Goal: Information Seeking & Learning: Find specific fact

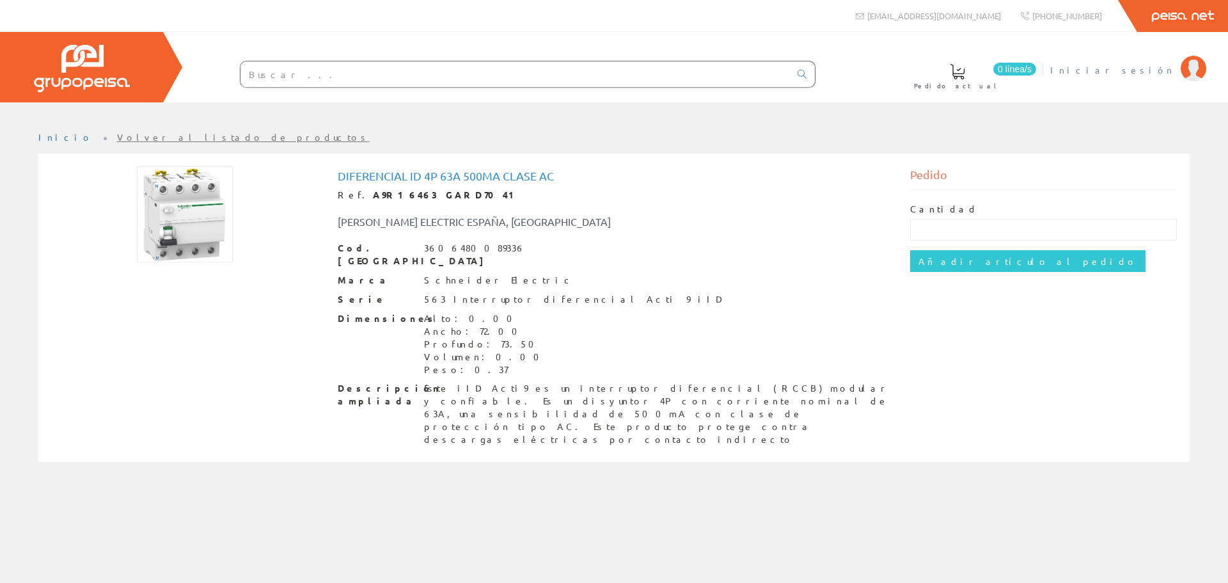
click at [613, 72] on span "Iniciar sesión" at bounding box center [1112, 69] width 124 height 13
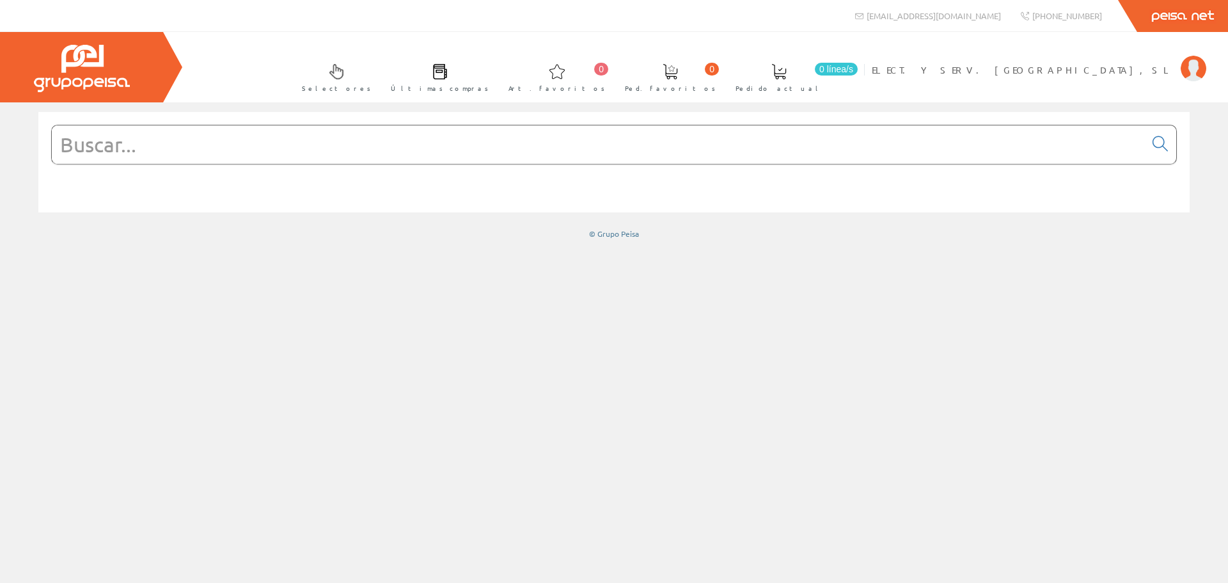
click at [379, 146] on input "text" at bounding box center [598, 144] width 1093 height 38
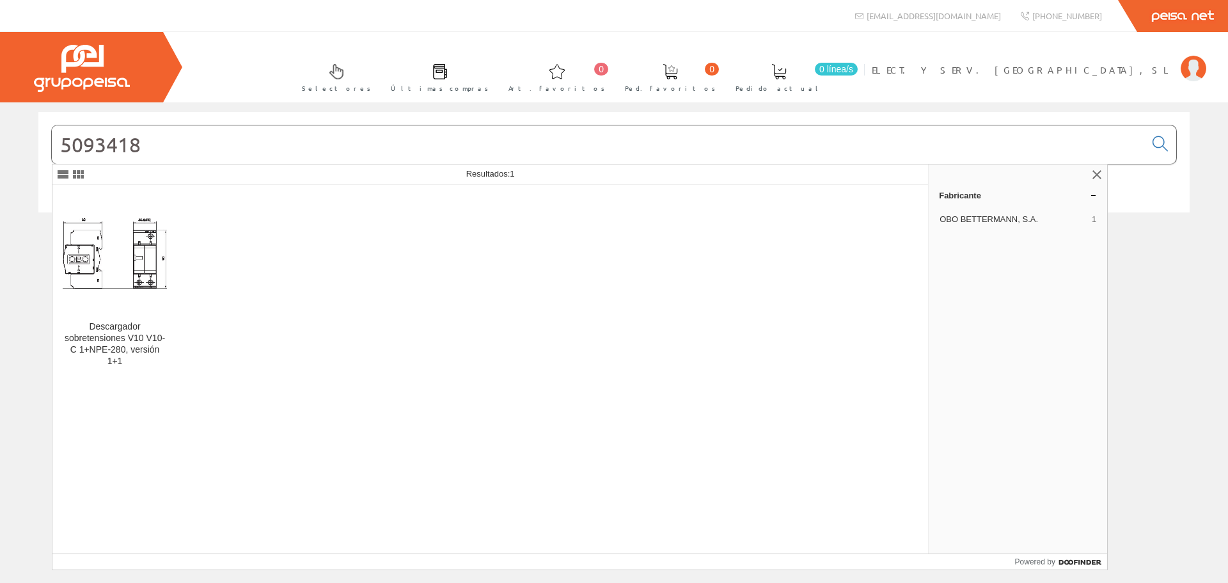
type input "5093418"
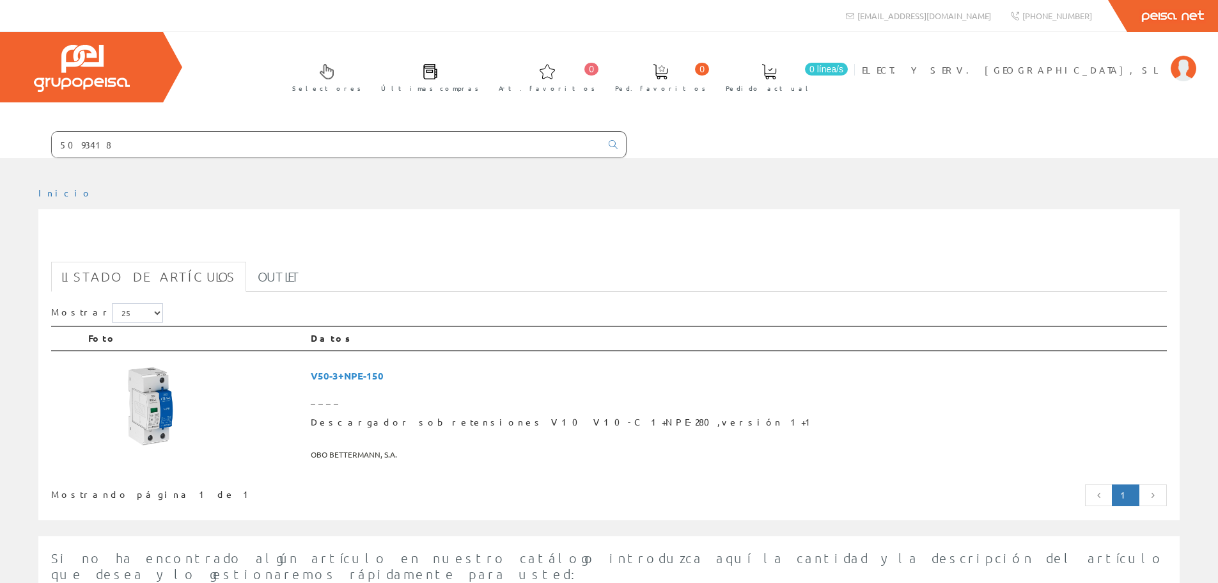
click at [129, 268] on link "Listado de artículos" at bounding box center [148, 277] width 195 height 30
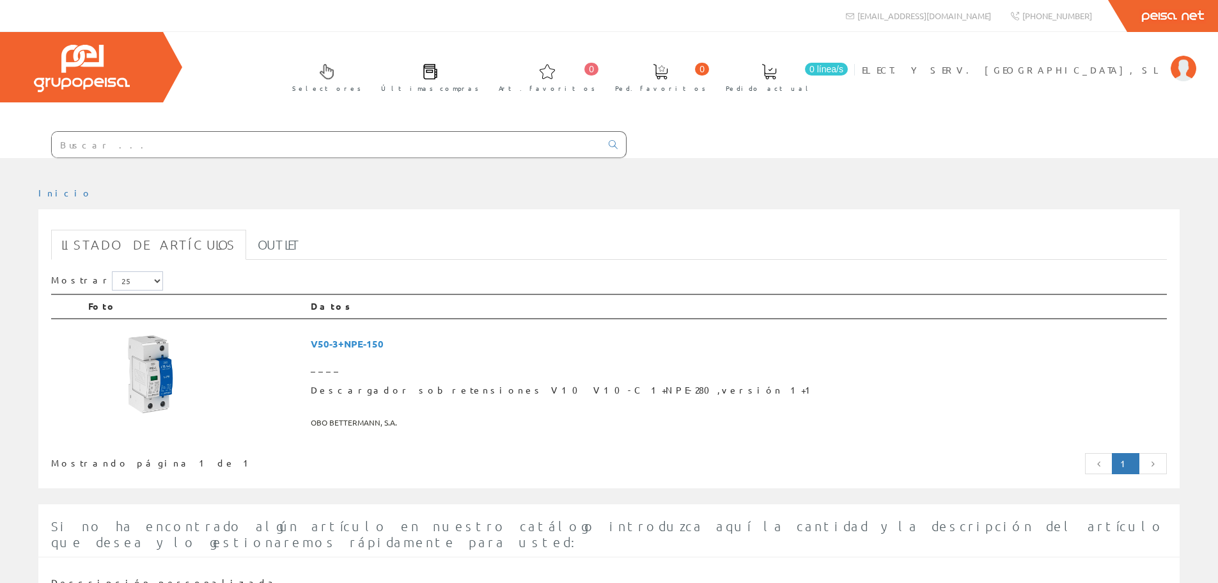
click at [485, 377] on span "____" at bounding box center [736, 367] width 851 height 23
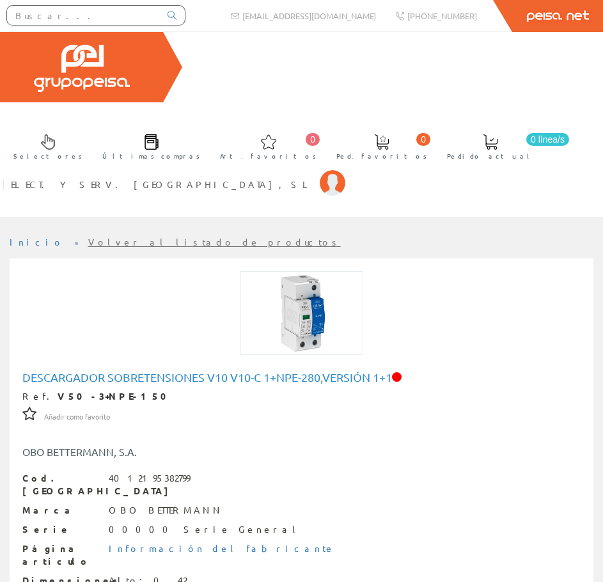
click at [125, 12] on input "text" at bounding box center [83, 15] width 153 height 19
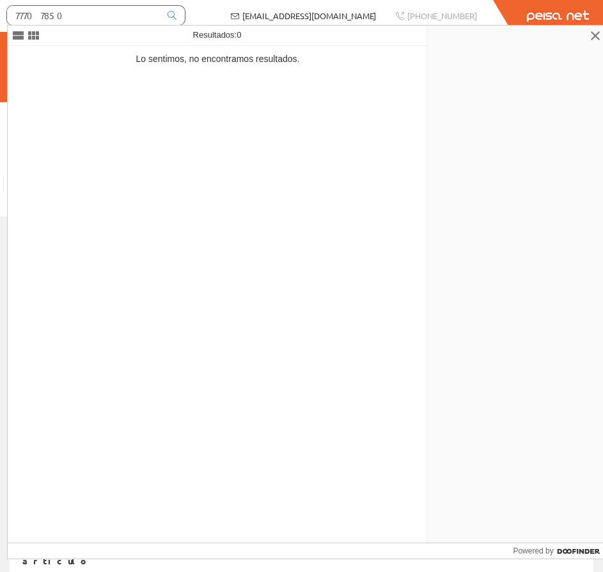
type input "77707850"
